Goal: Navigation & Orientation: Understand site structure

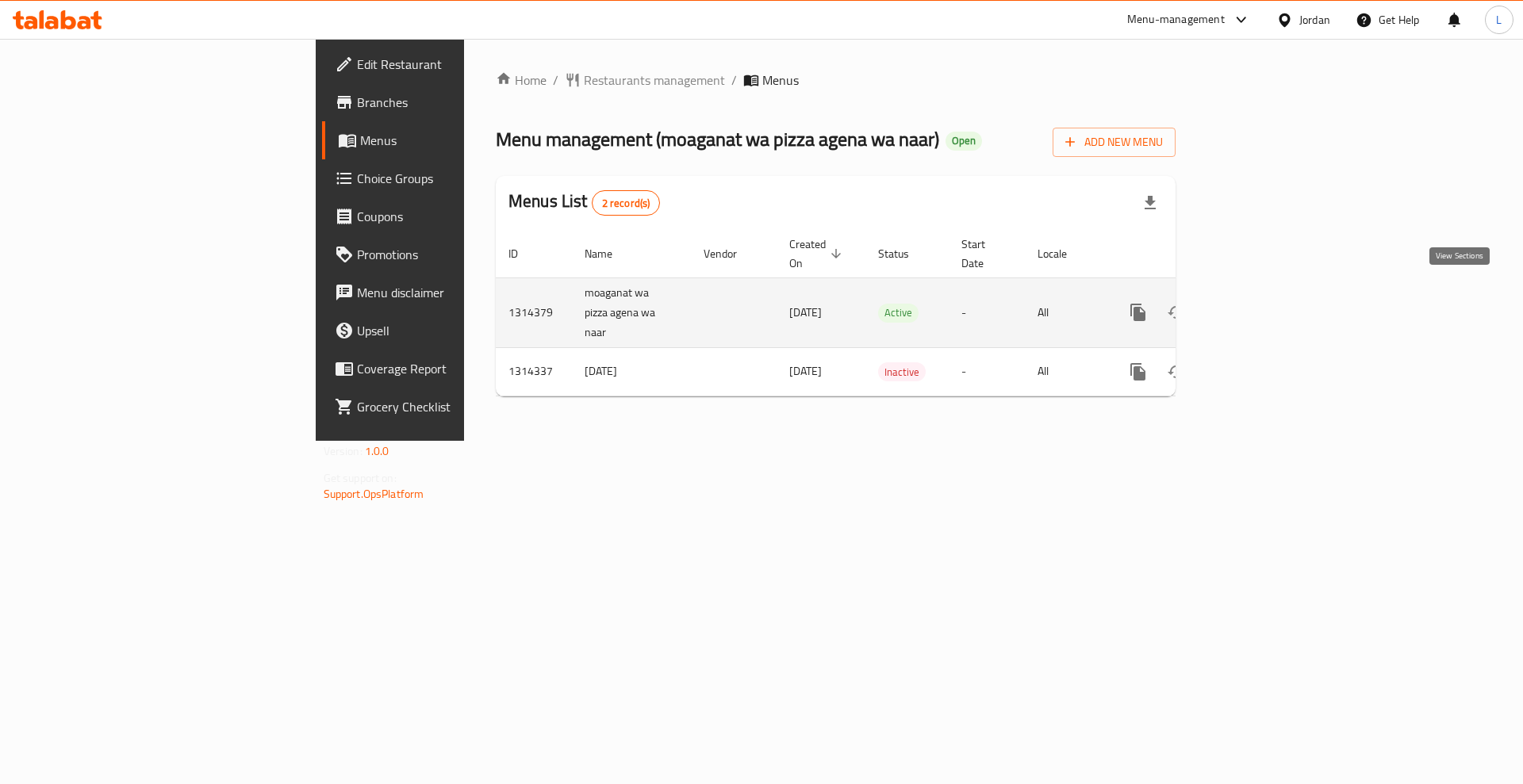
click at [1262, 303] on icon "enhanced table" at bounding box center [1252, 312] width 19 height 19
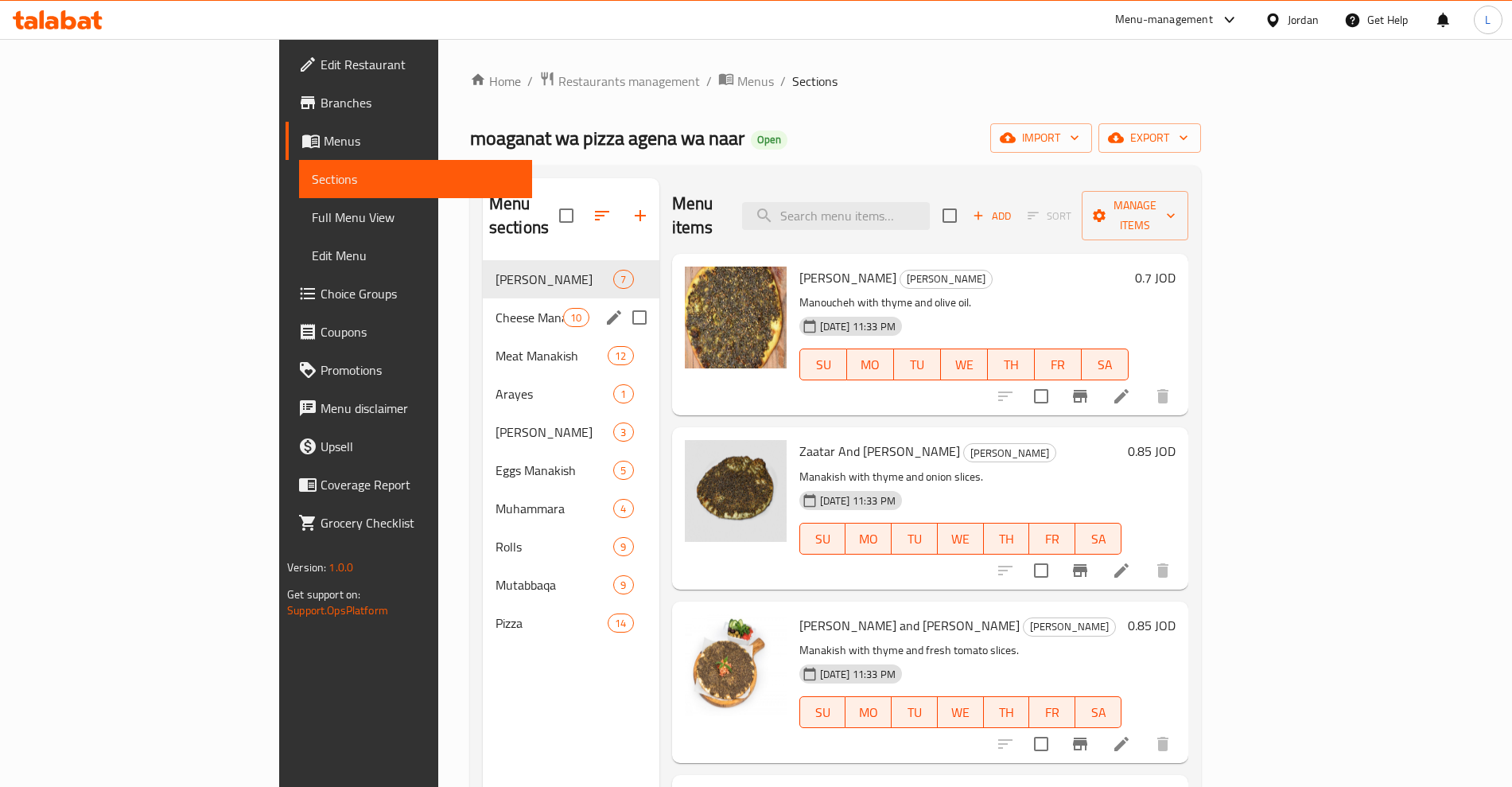
click at [496, 308] on span "Cheese Manakeesh" at bounding box center [530, 317] width 68 height 19
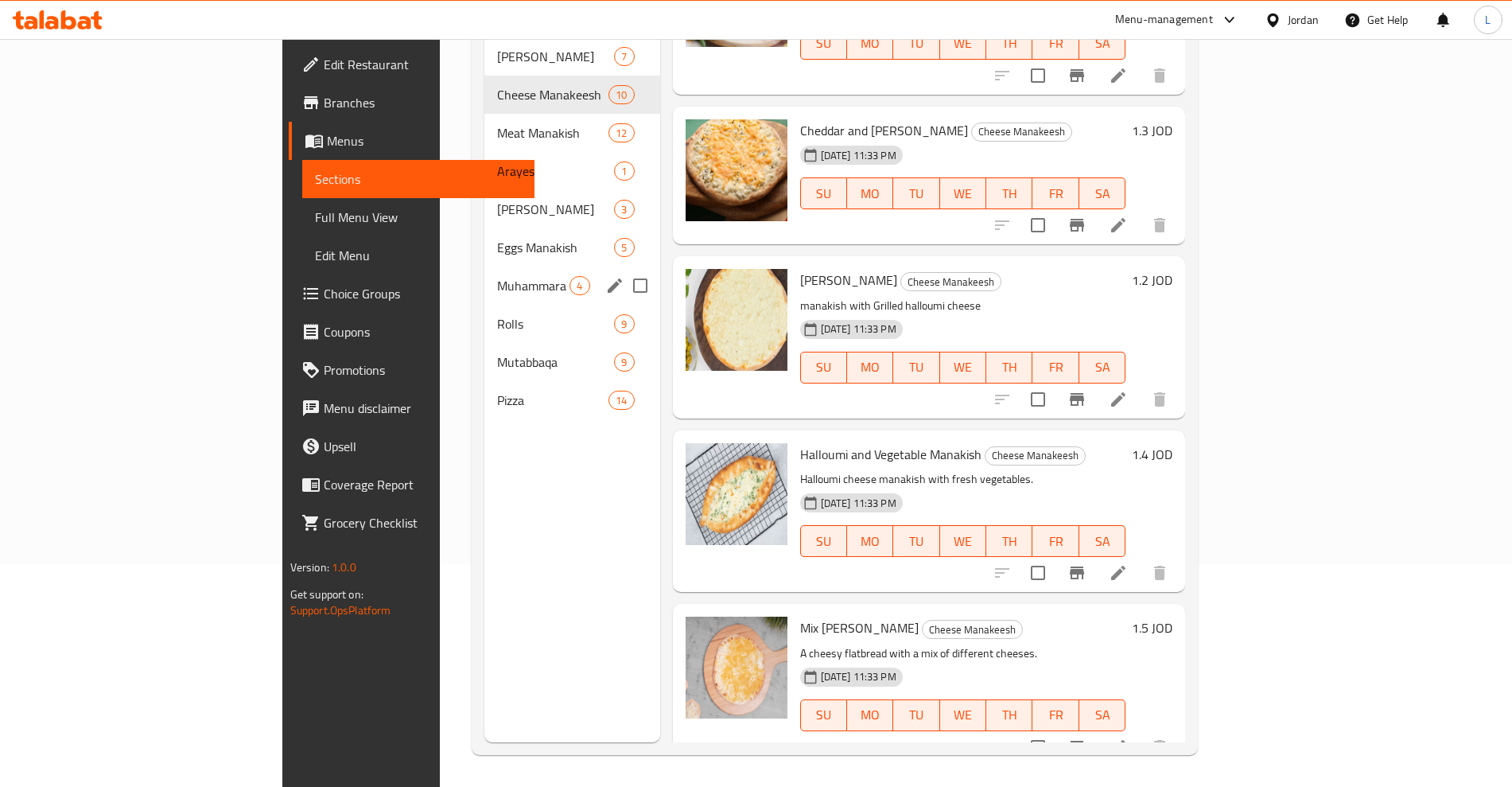
scroll to position [123, 0]
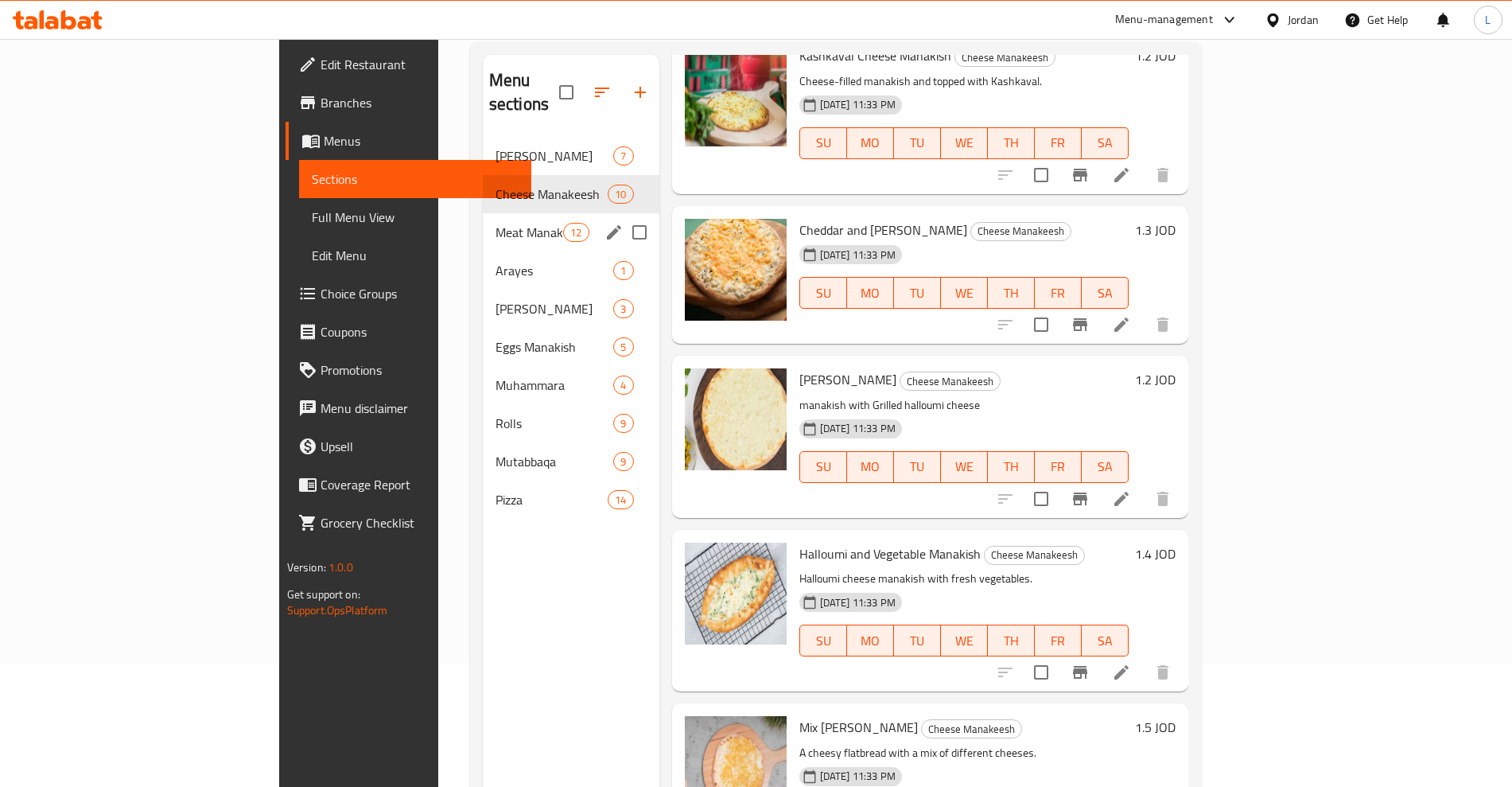
click at [483, 214] on div "Meat Manakish 12" at bounding box center [571, 232] width 177 height 38
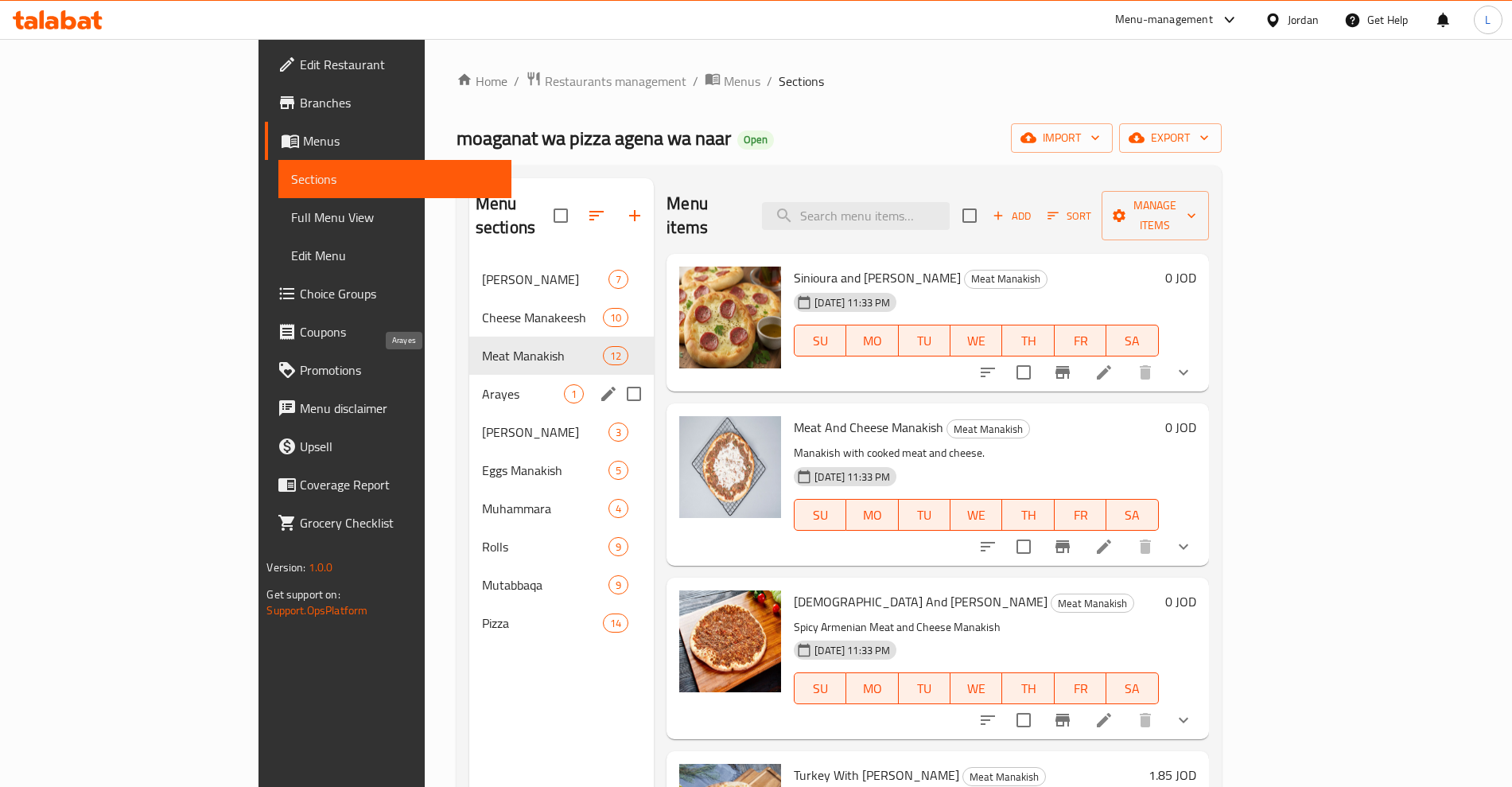
click at [482, 385] on span "Arayes" at bounding box center [523, 394] width 82 height 19
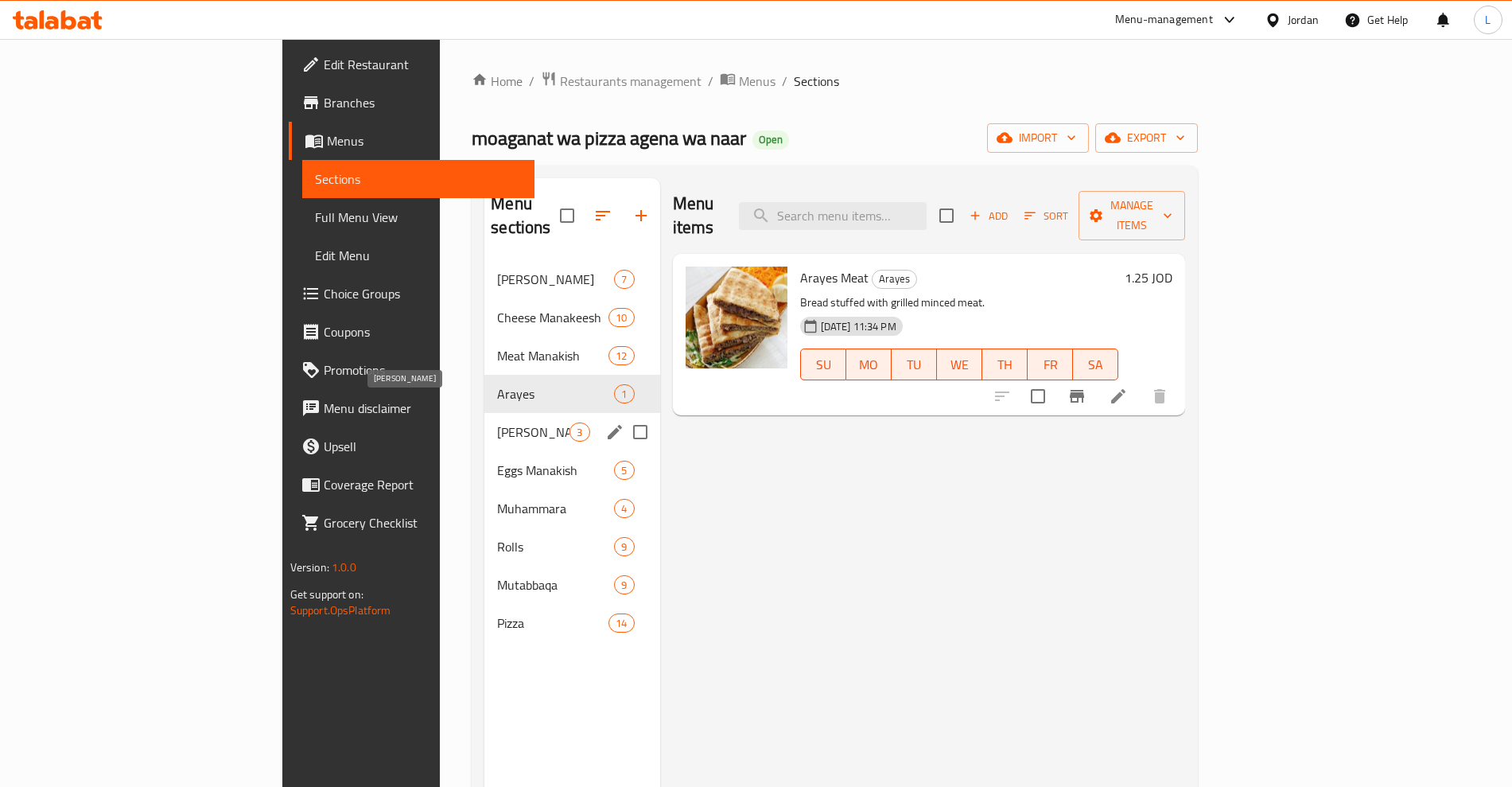
click at [497, 423] on span "[PERSON_NAME]" at bounding box center [533, 432] width 72 height 19
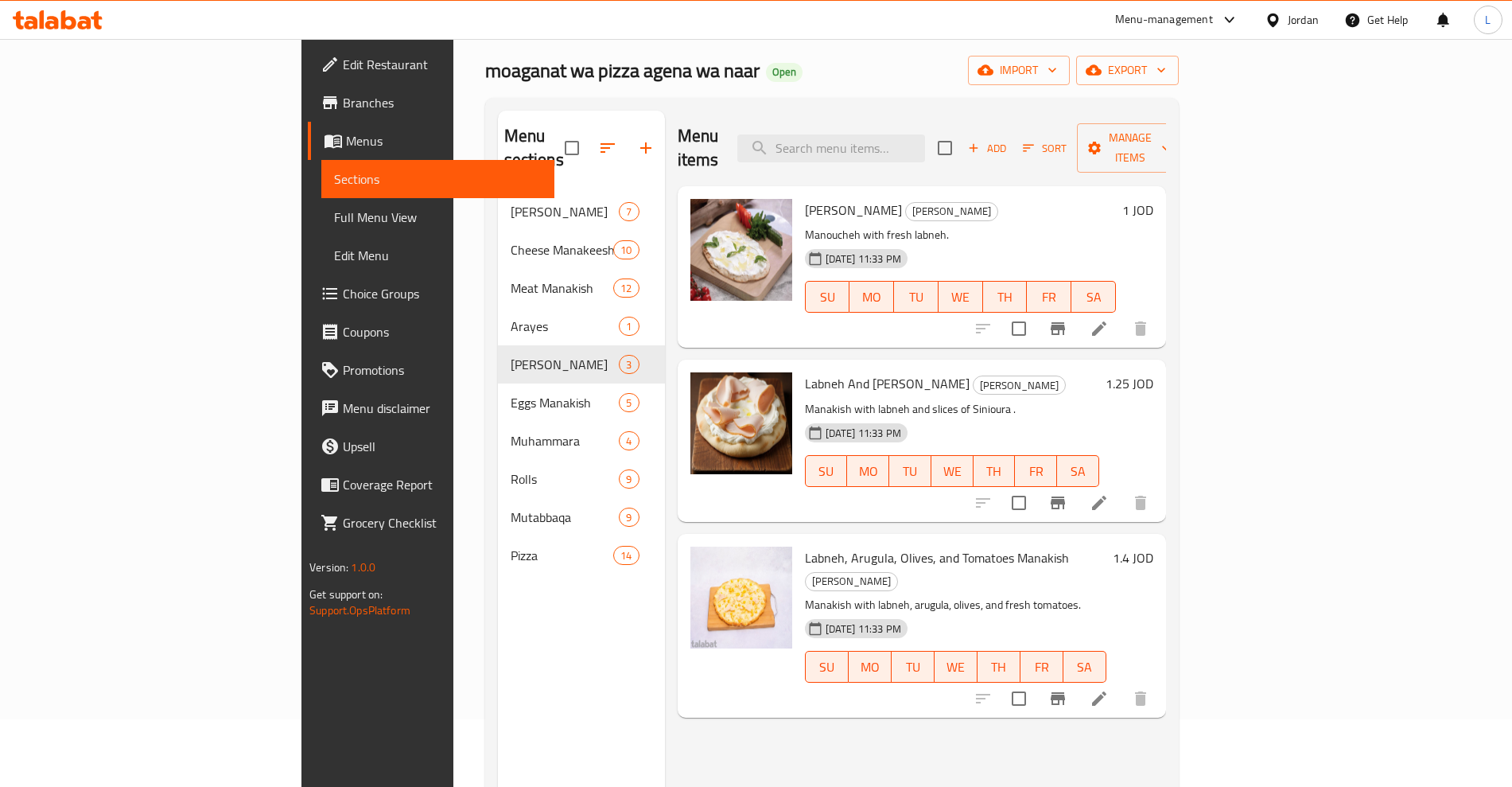
scroll to position [199, 0]
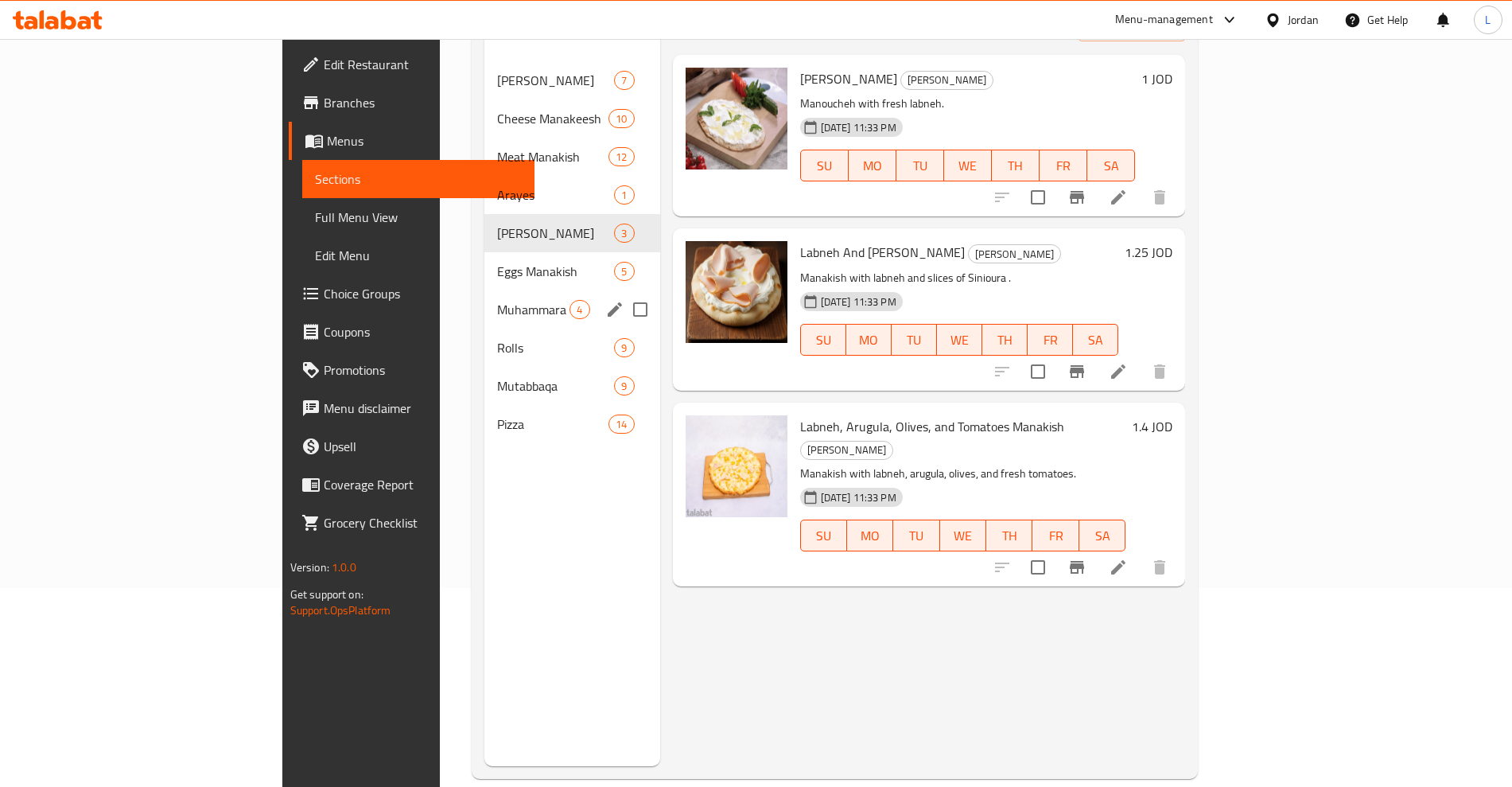
click at [497, 262] on span "Eggs Manakish" at bounding box center [556, 271] width 117 height 19
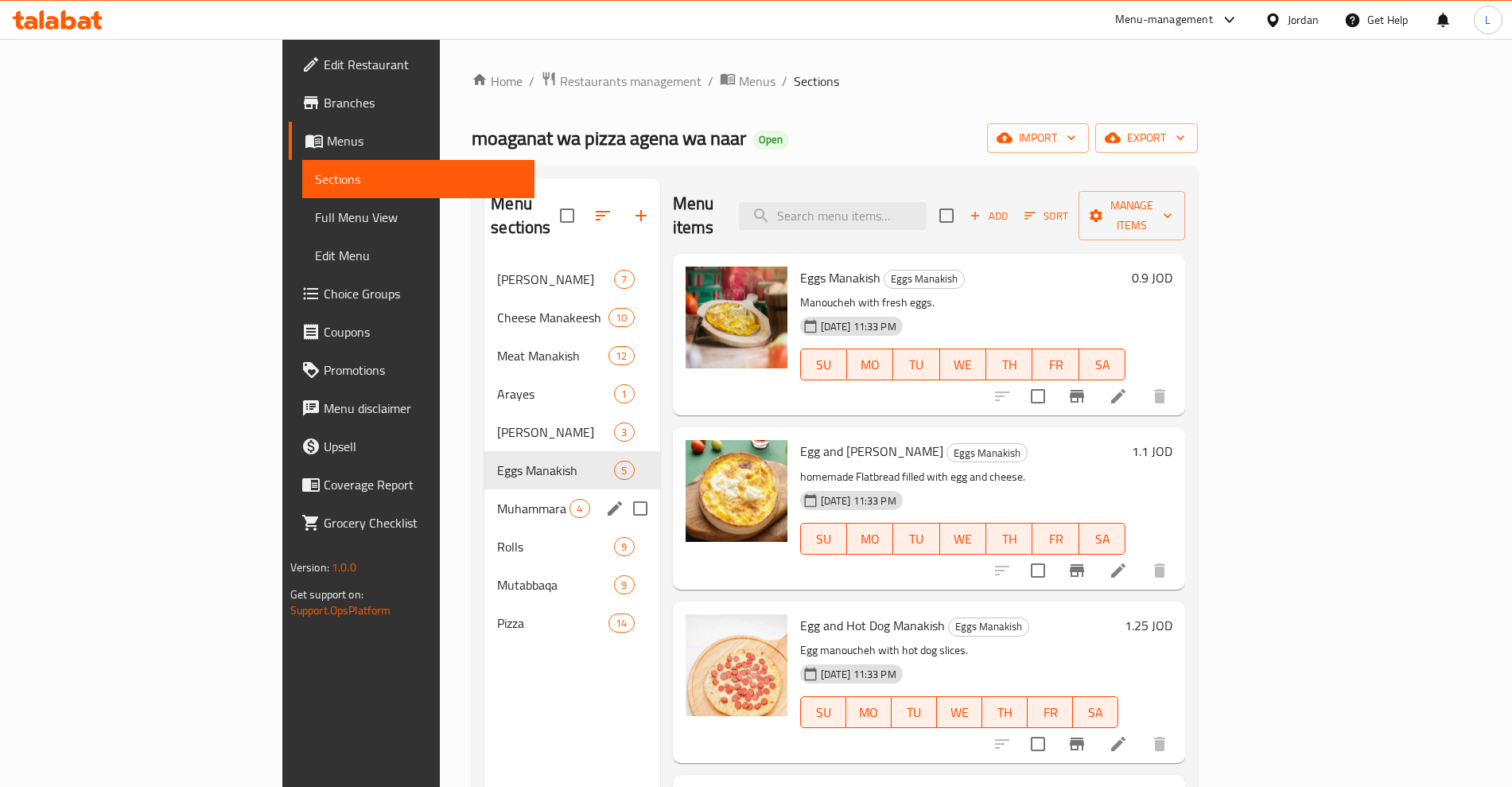
click at [497, 499] on span "Muhammara" at bounding box center [533, 509] width 72 height 19
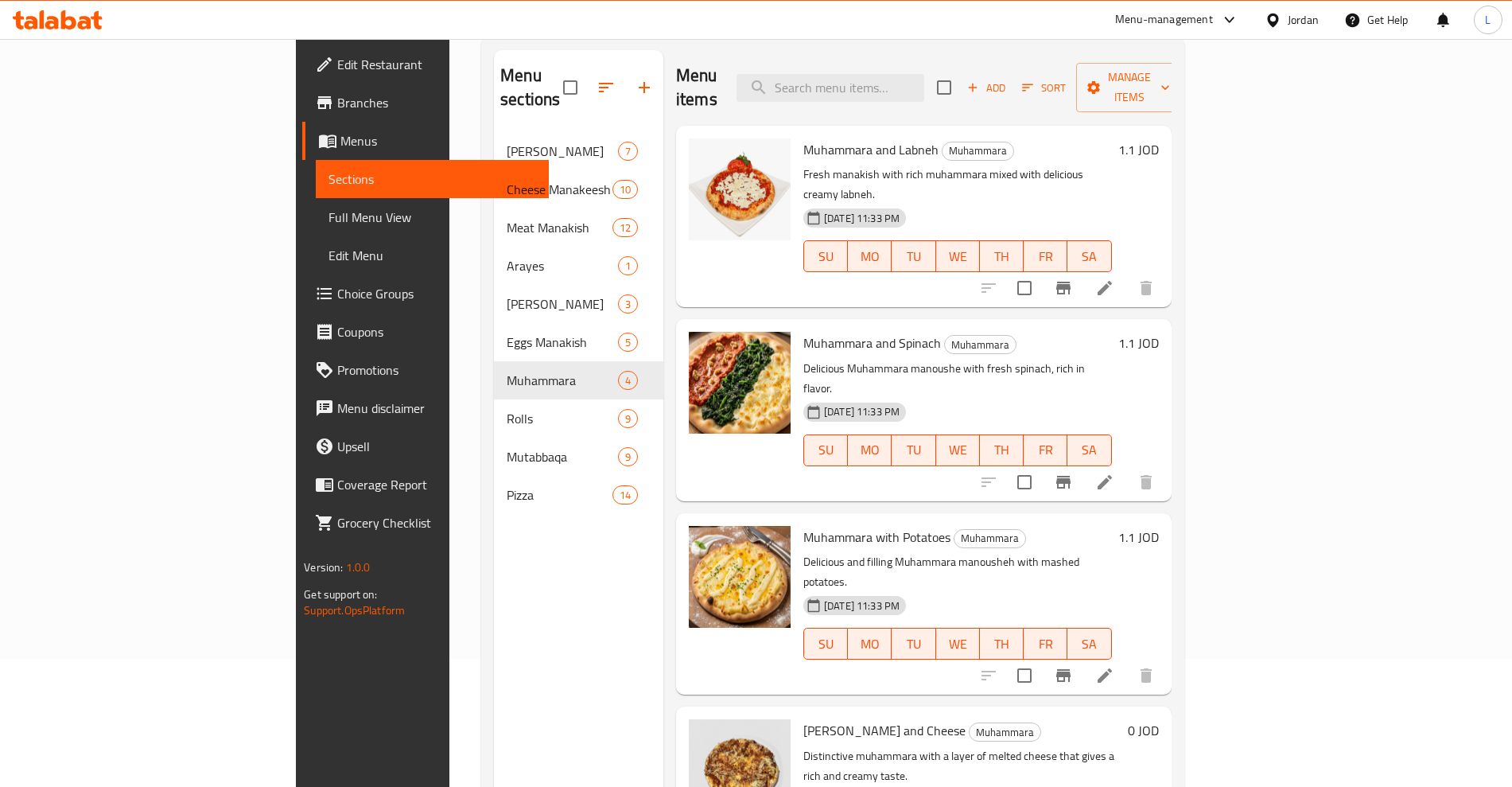
scroll to position [223, 0]
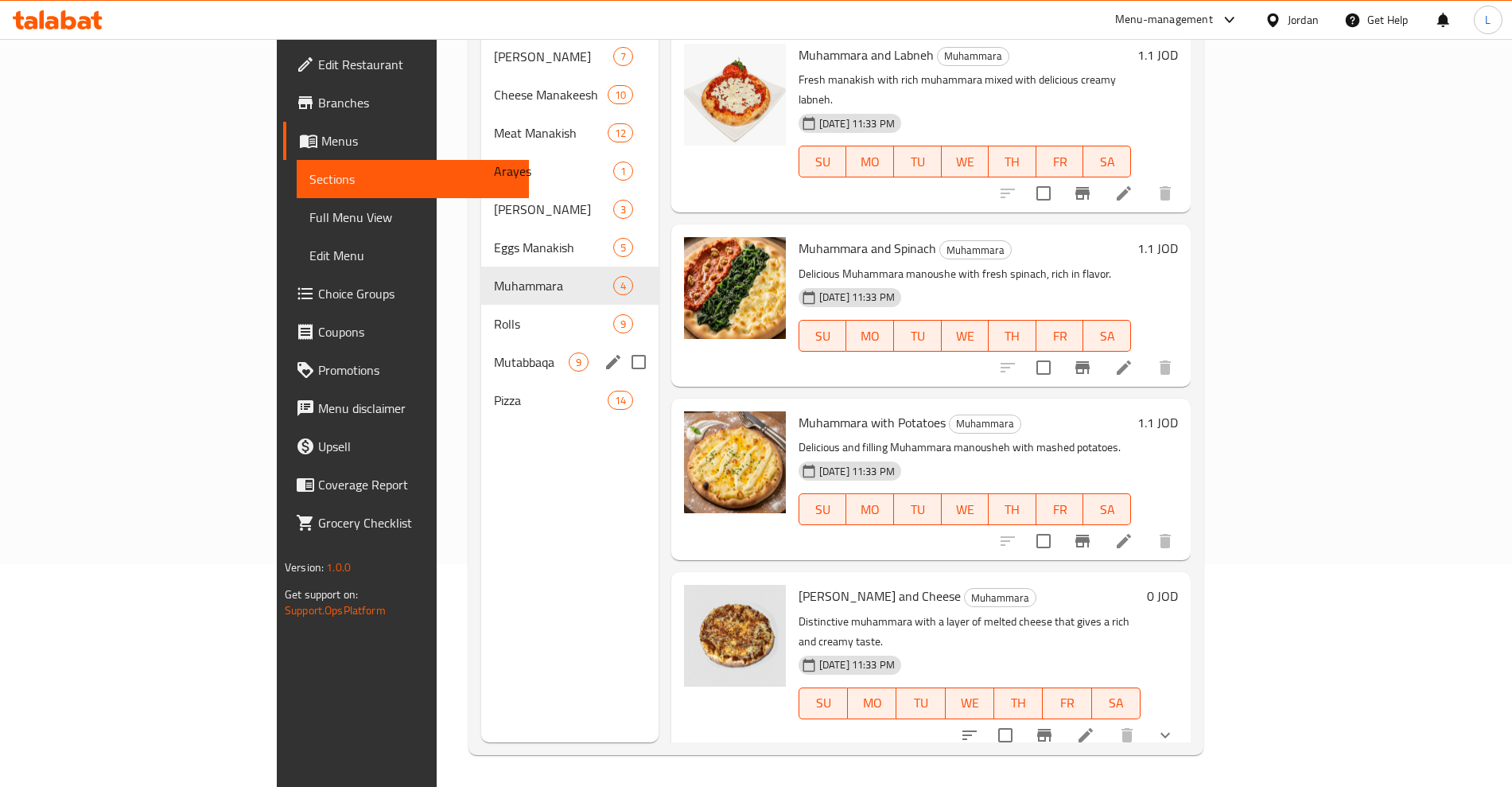
click at [494, 315] on span "Rolls" at bounding box center [554, 324] width 119 height 19
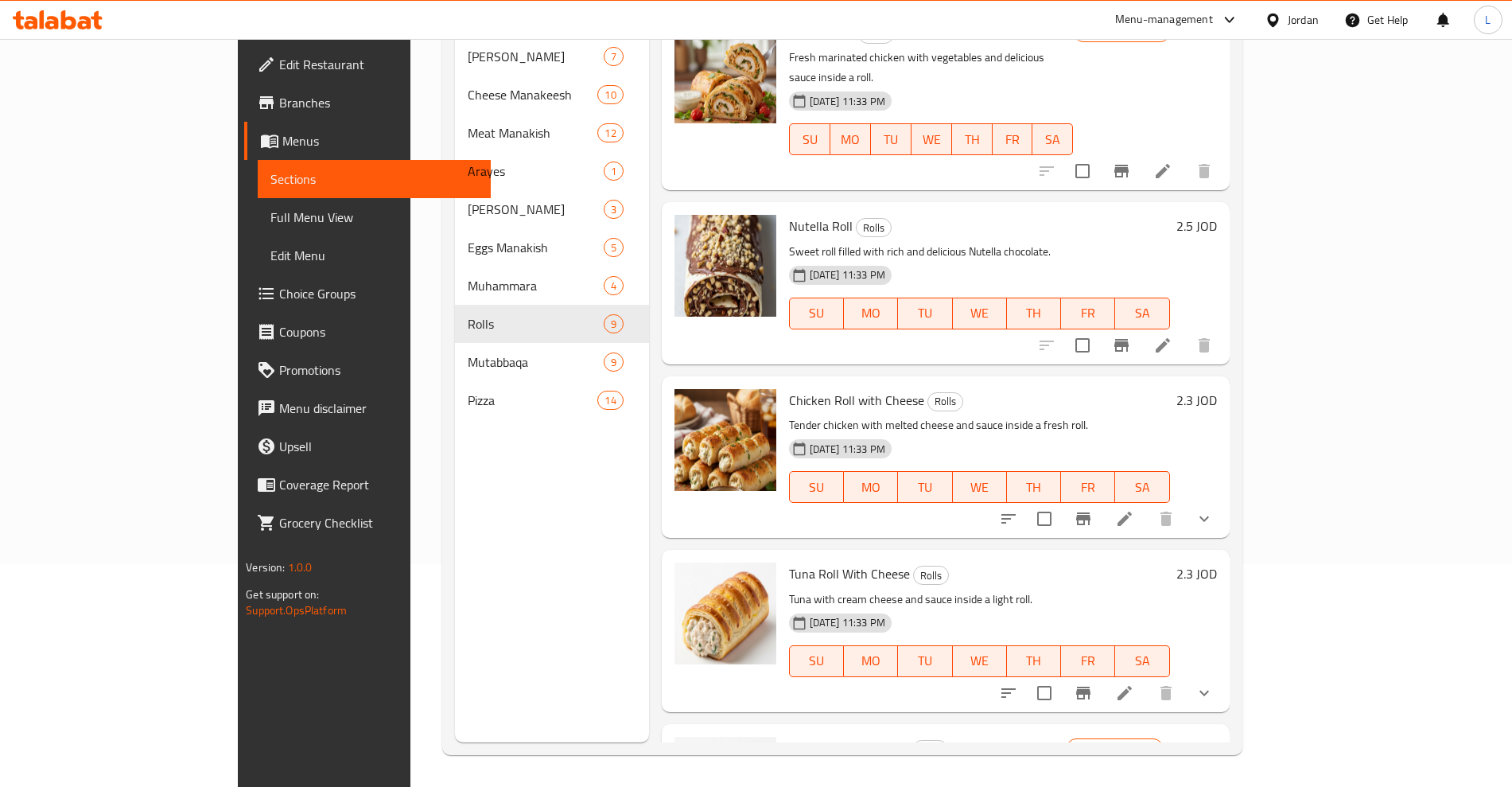
scroll to position [818, 0]
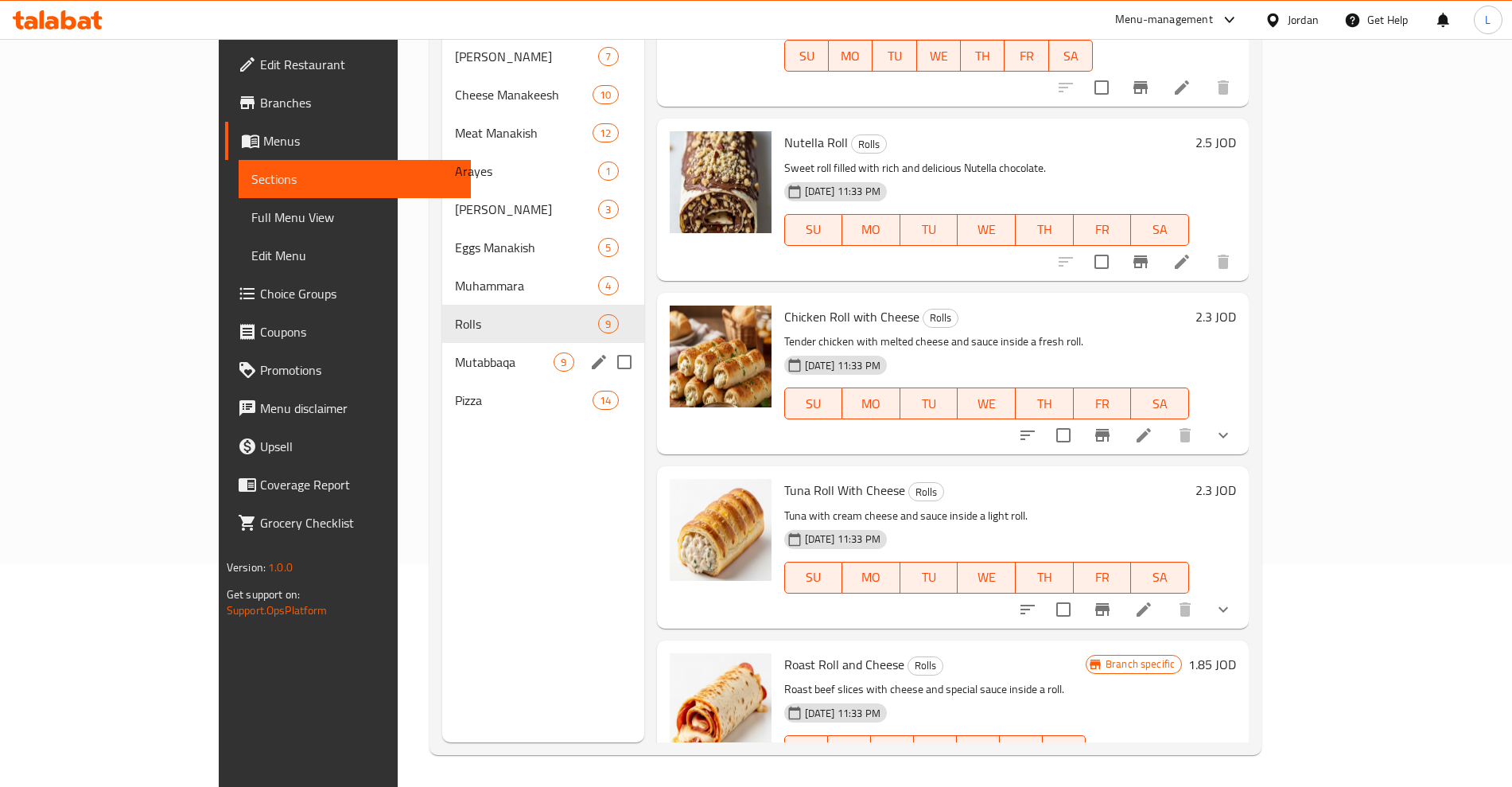
click at [455, 352] on span "Mutabbaqa" at bounding box center [504, 362] width 99 height 19
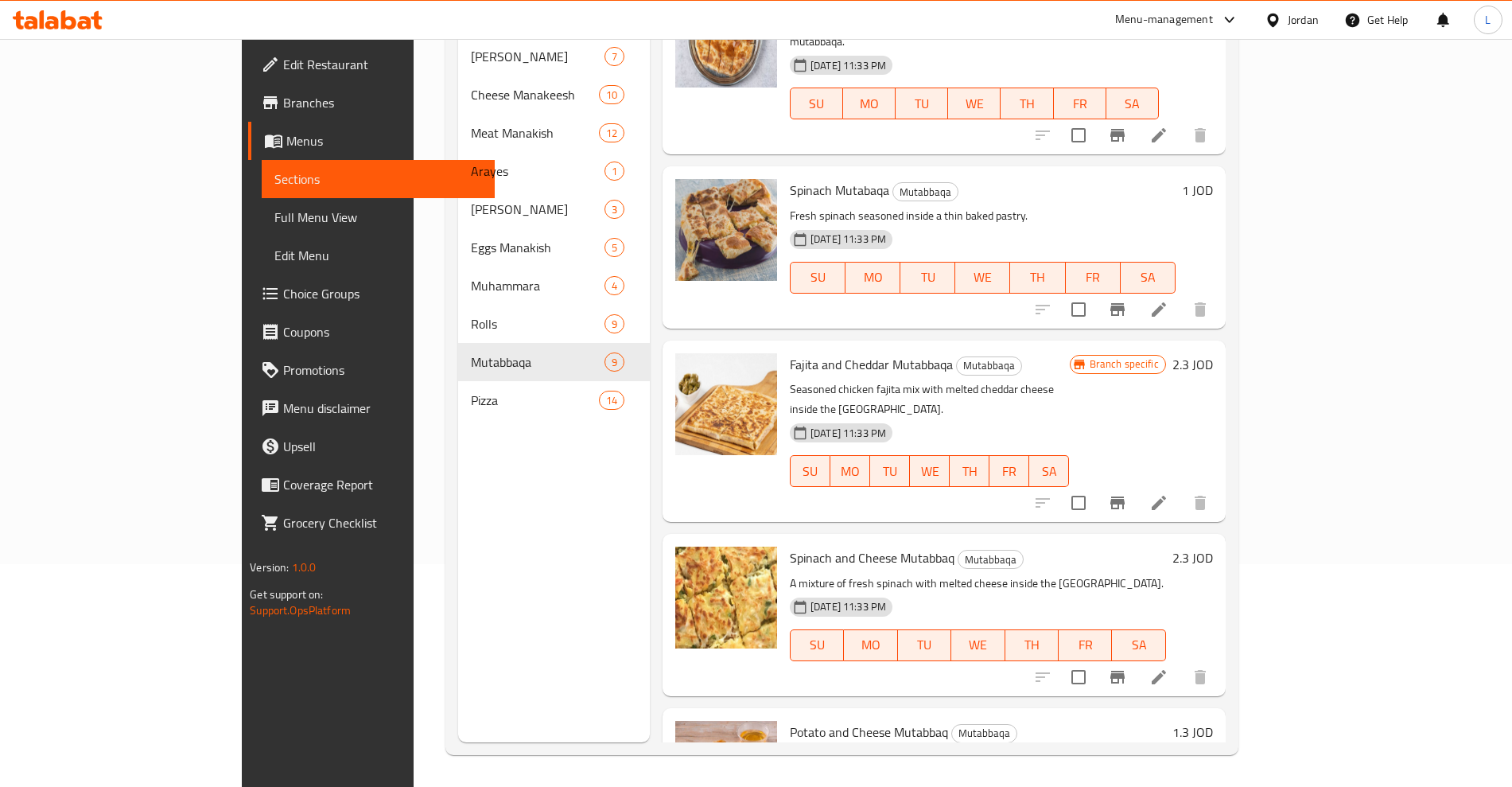
click at [446, 362] on div "Menu sections Za'atar Manakish 7 Cheese Manakeesh 10 Meat Manakish 12 Arayes 1 …" at bounding box center [842, 349] width 793 height 813
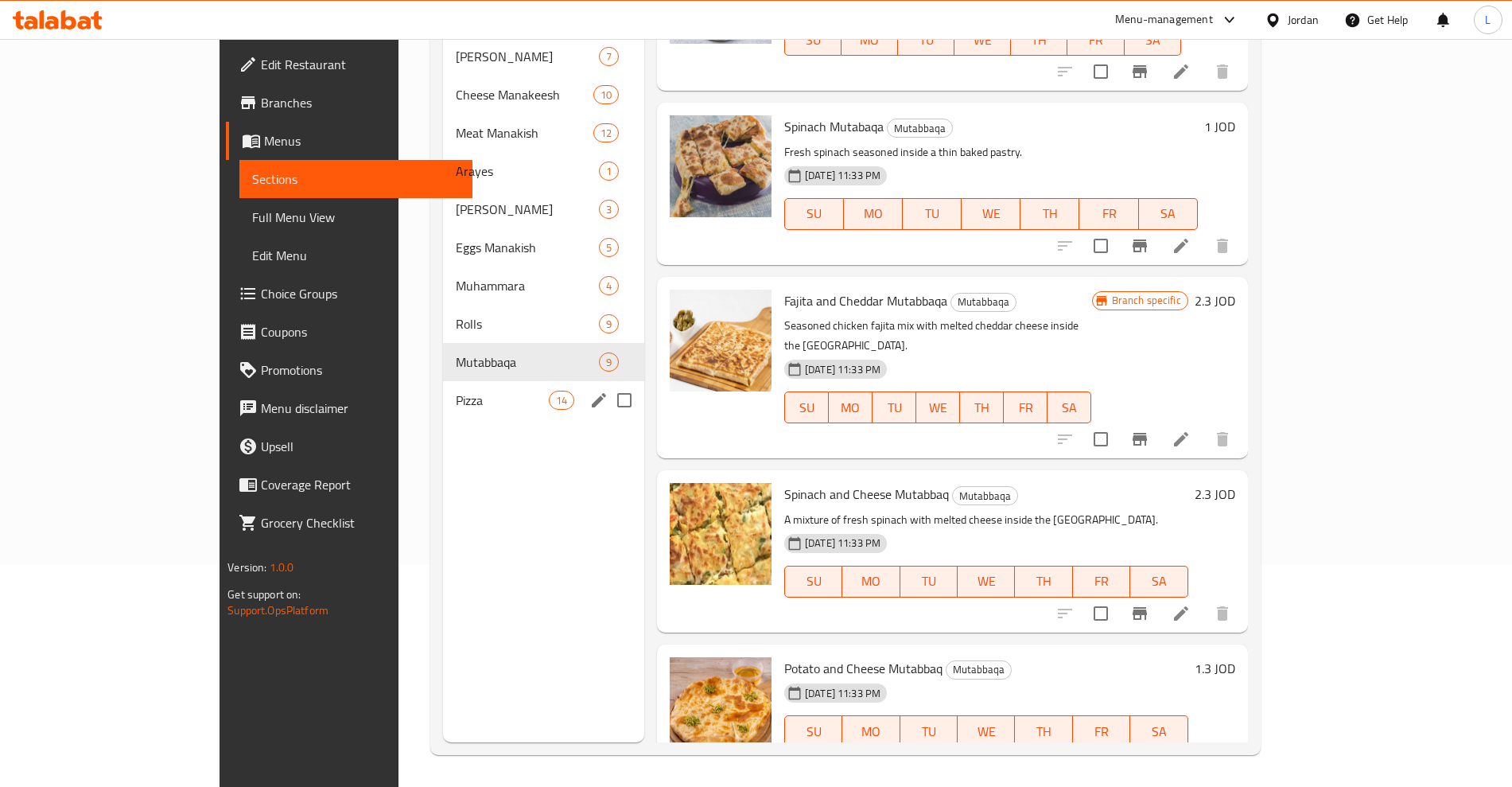
click at [456, 391] on span "Pizza" at bounding box center [502, 400] width 93 height 19
